Goal: Information Seeking & Learning: Understand process/instructions

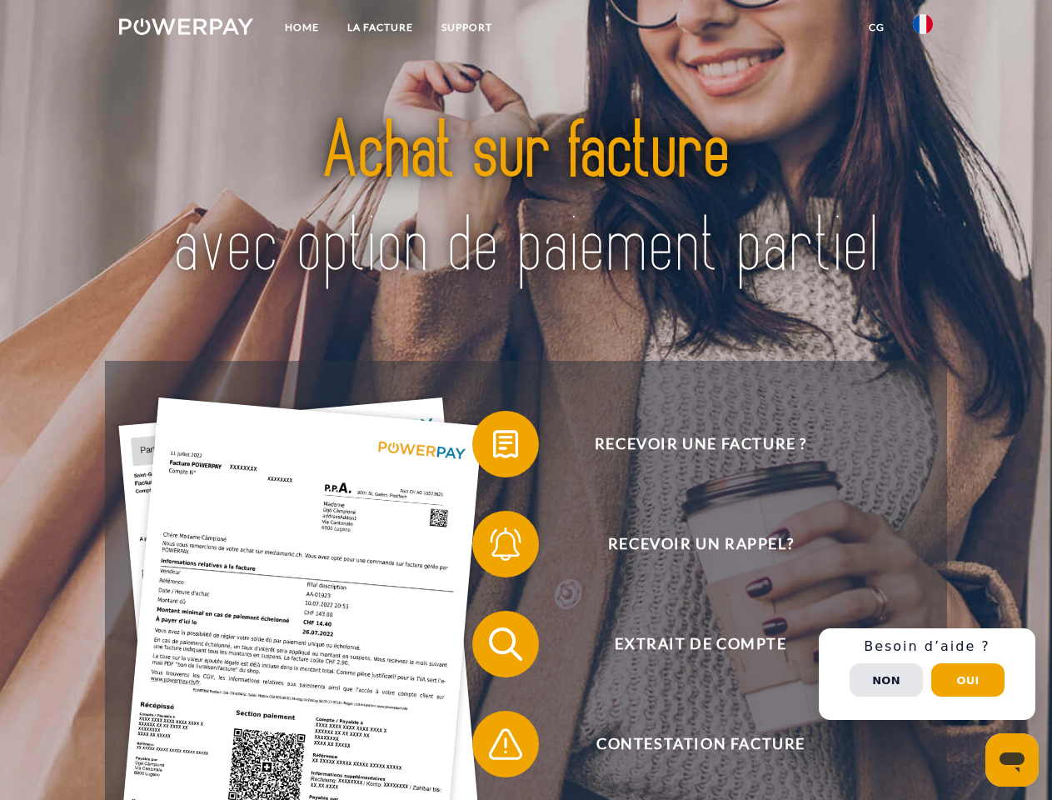
click at [186, 29] on img at bounding box center [186, 26] width 134 height 17
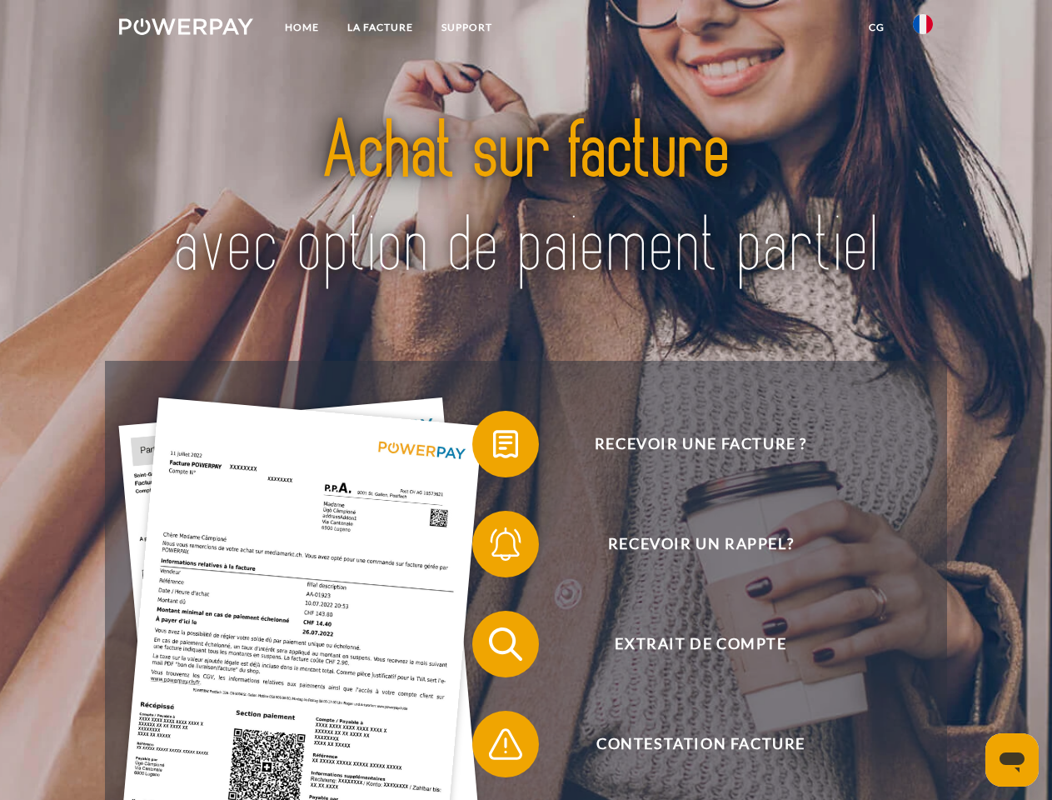
click at [923, 29] on img at bounding box center [923, 24] width 20 height 20
click at [876, 27] on link "CG" at bounding box center [877, 27] width 44 height 30
click at [493, 447] on span at bounding box center [480, 443] width 83 height 83
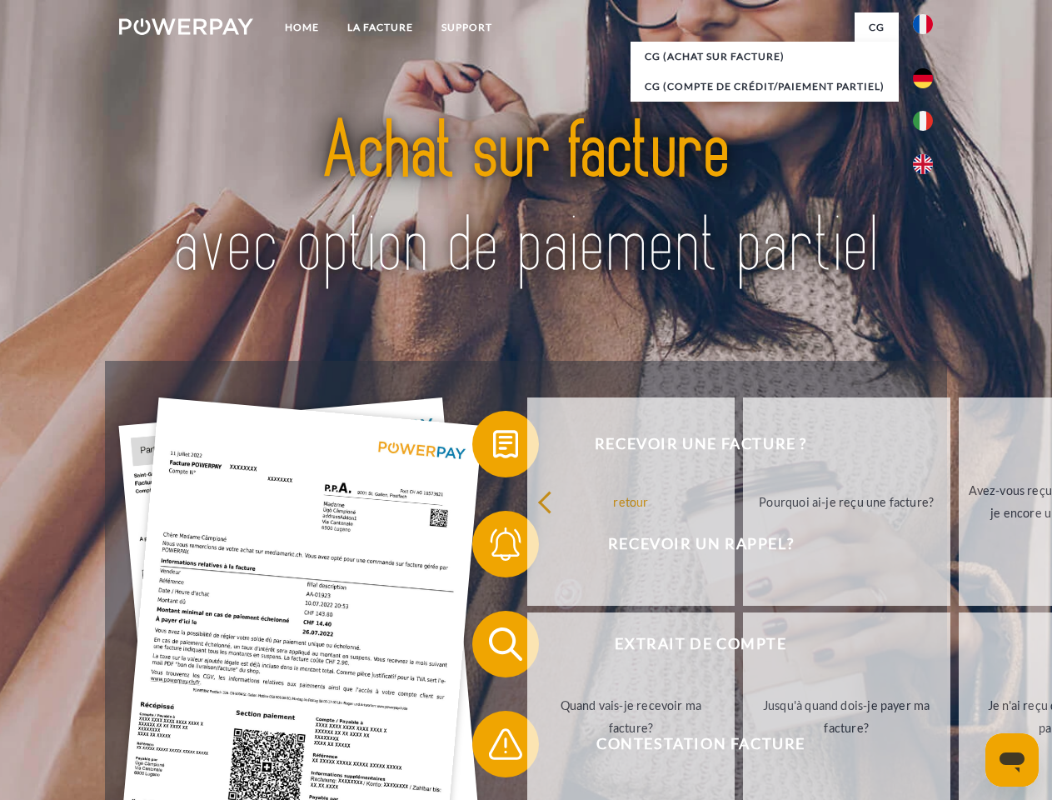
click at [493, 547] on div "Recevoir une facture ? Recevoir un rappel? Extrait de compte retour" at bounding box center [525, 694] width 841 height 666
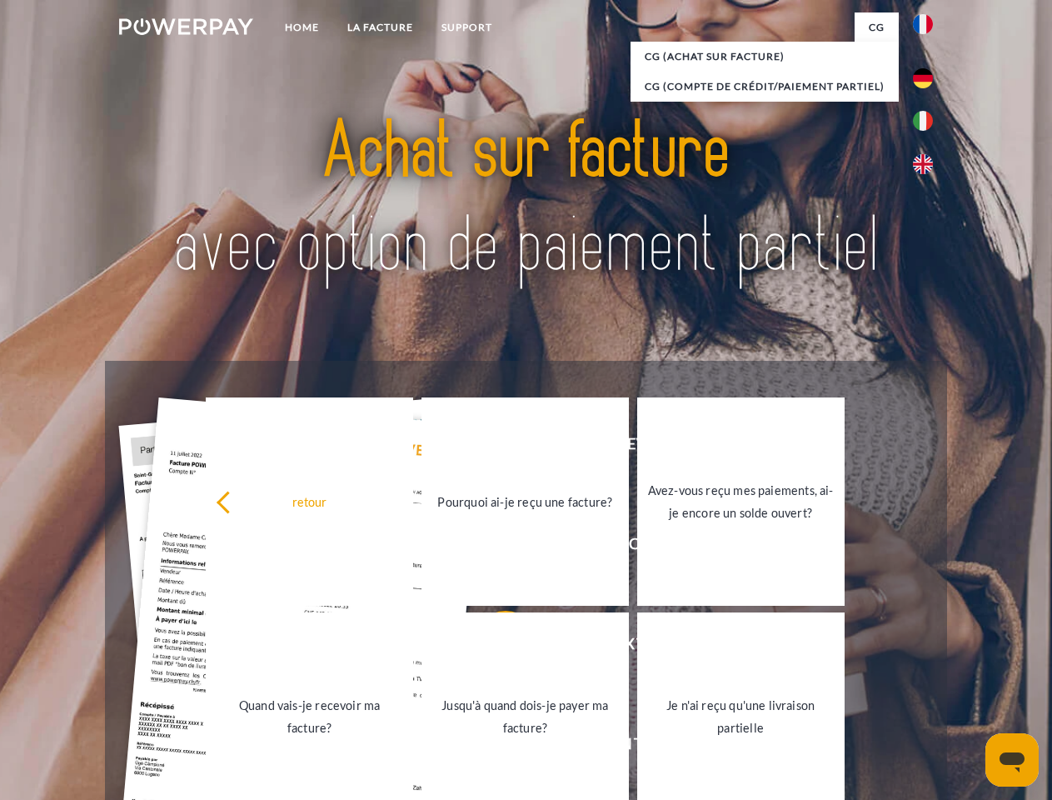
click at [493, 647] on link "Jusqu'à quand dois-je payer ma facture?" at bounding box center [525, 716] width 207 height 208
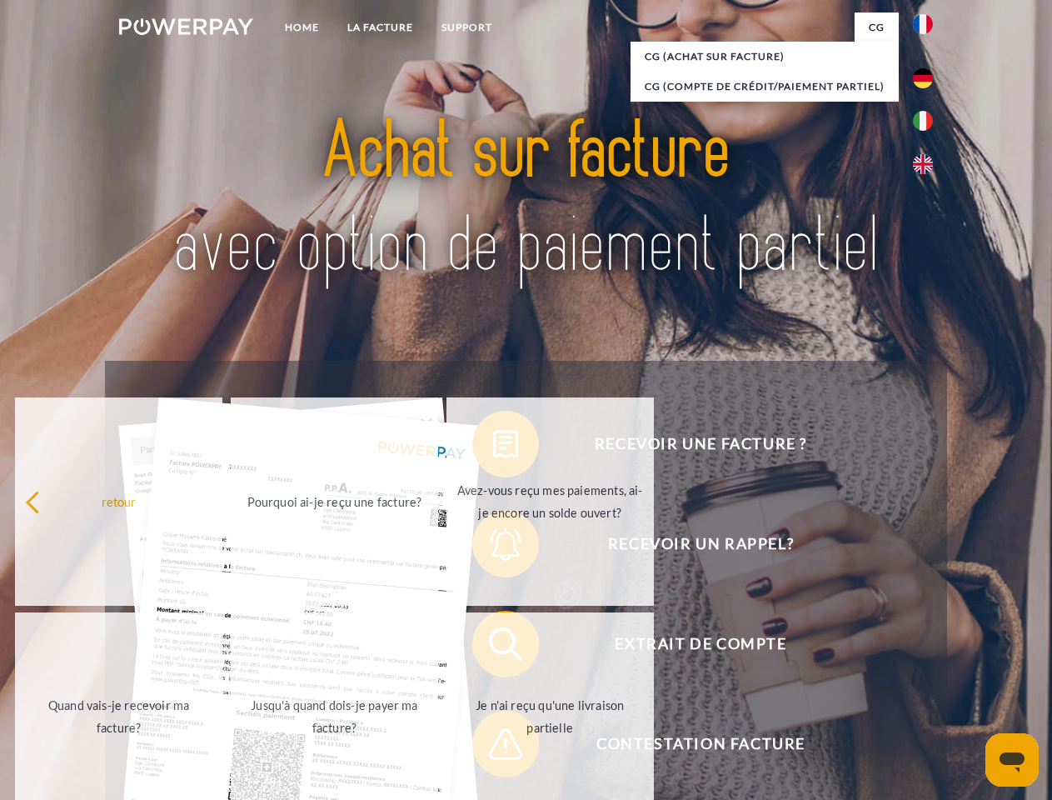
click at [493, 747] on span at bounding box center [480, 743] width 83 height 83
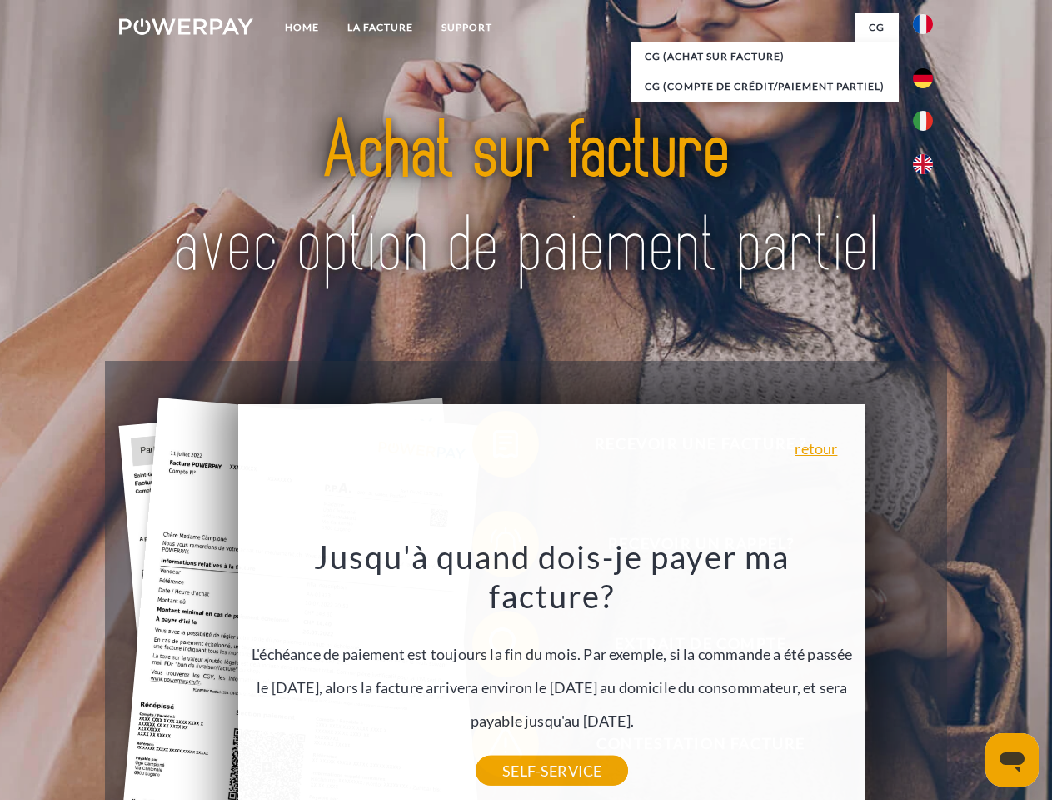
click at [927, 674] on div "Recevoir une facture ? Recevoir un rappel? Extrait de compte retour" at bounding box center [525, 694] width 841 height 666
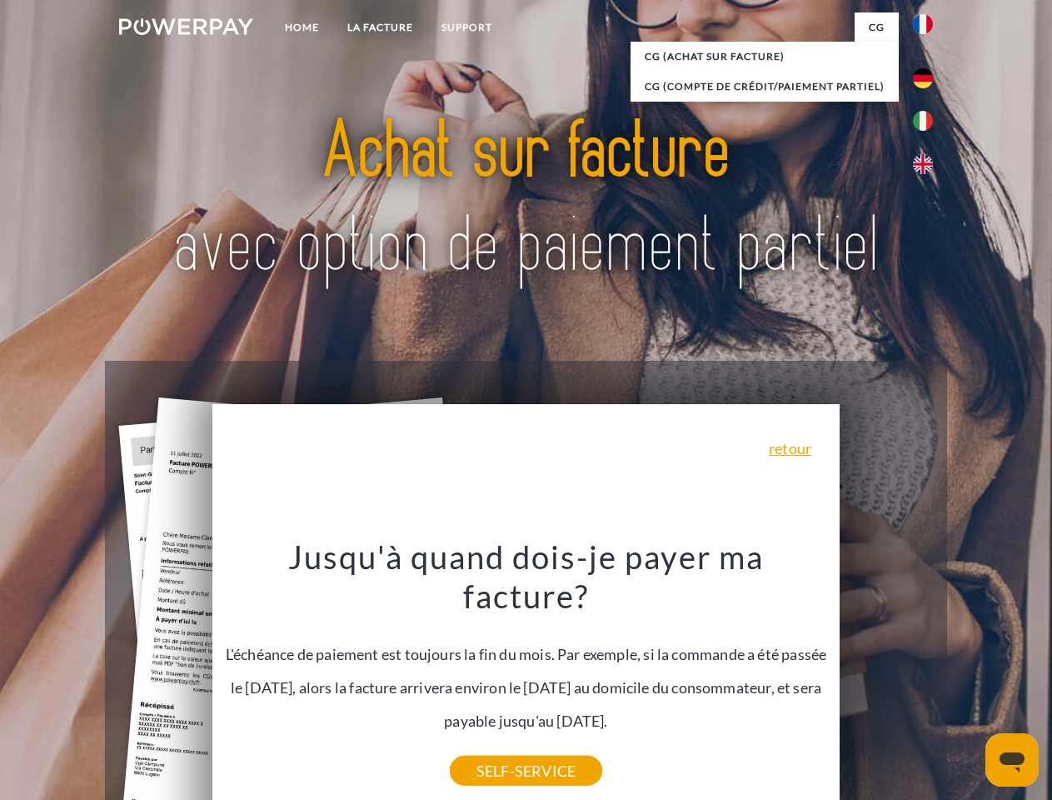
click at [886, 677] on span "Extrait de compte" at bounding box center [701, 644] width 408 height 67
click at [968, 680] on header "Home LA FACTURE Support" at bounding box center [526, 575] width 1052 height 1151
